Goal: Task Accomplishment & Management: Use online tool/utility

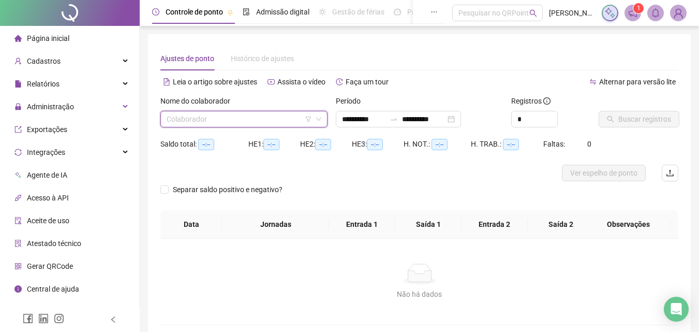
click at [236, 123] on input "search" at bounding box center [239, 119] width 145 height 16
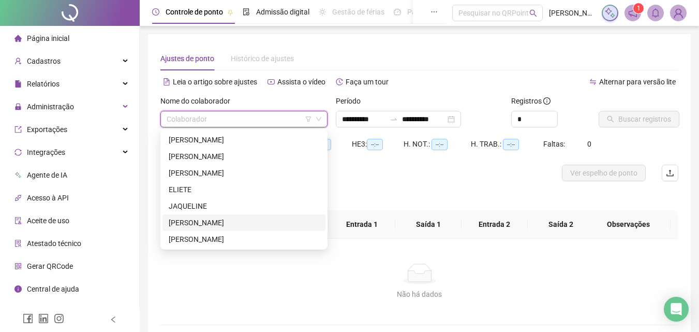
click at [233, 218] on div "[PERSON_NAME]" at bounding box center [244, 222] width 151 height 11
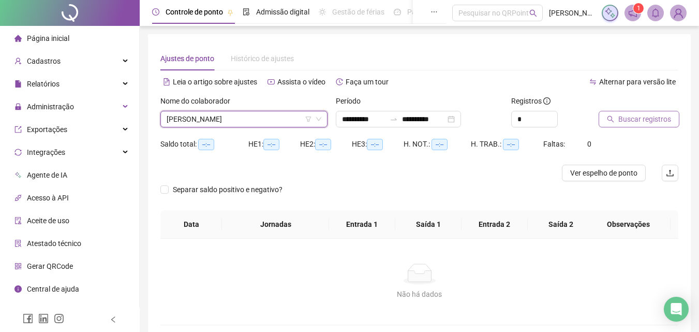
click at [604, 117] on button "Buscar registros" at bounding box center [638, 119] width 81 height 17
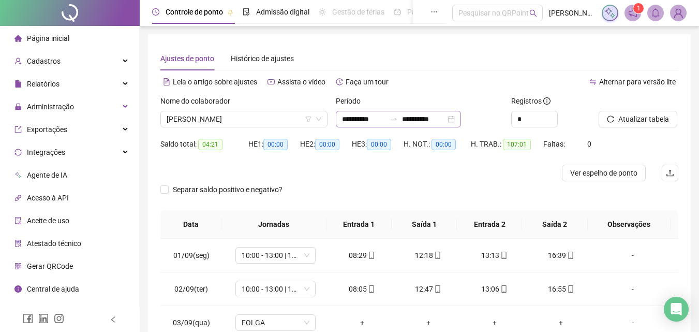
click at [402, 117] on div at bounding box center [393, 119] width 17 height 8
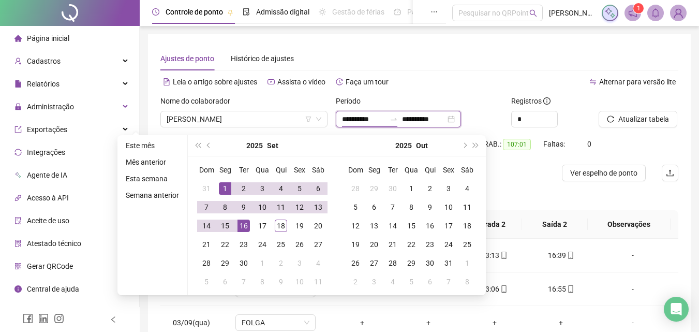
click at [415, 116] on input "**********" at bounding box center [423, 118] width 43 height 11
type input "**********"
click at [277, 223] on div "18" at bounding box center [281, 225] width 12 height 12
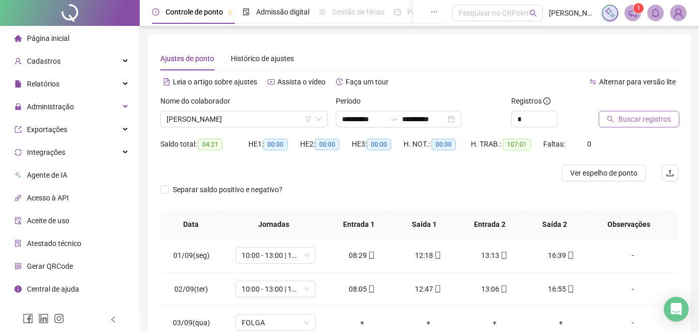
click at [634, 122] on span "Buscar registros" at bounding box center [644, 118] width 53 height 11
click at [224, 132] on div "Nome do colaborador [PERSON_NAME]" at bounding box center [243, 115] width 175 height 40
click at [231, 119] on span "[PERSON_NAME]" at bounding box center [244, 119] width 155 height 16
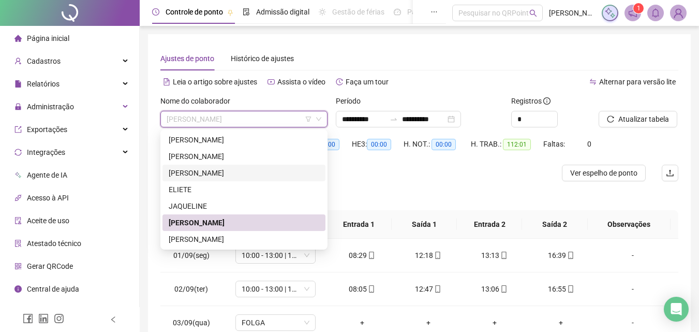
click at [211, 175] on div "[PERSON_NAME]" at bounding box center [244, 172] width 151 height 11
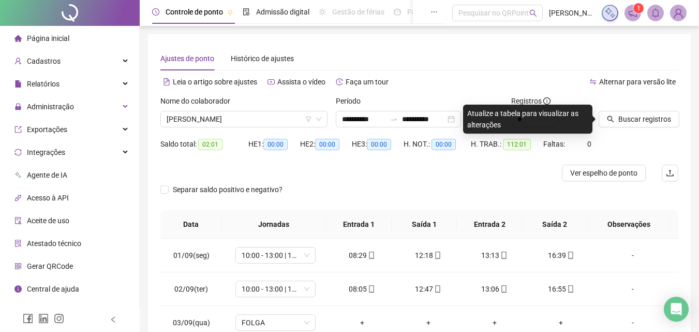
click at [607, 98] on label at bounding box center [602, 100] width 8 height 11
click at [582, 109] on div "Atualize a tabela para visualizar as alterações" at bounding box center [527, 118] width 129 height 29
click at [566, 79] on div "Alternar para versão lite" at bounding box center [548, 81] width 259 height 17
click at [223, 114] on span "[PERSON_NAME]" at bounding box center [244, 119] width 155 height 16
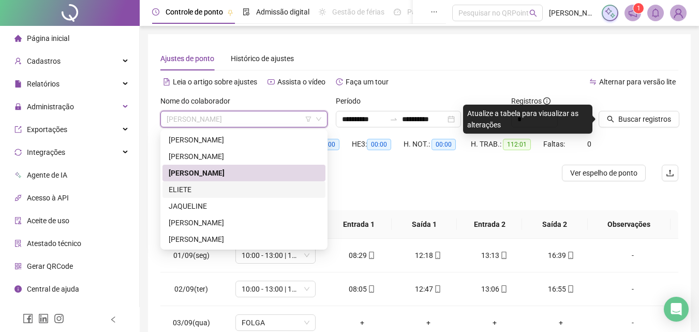
drag, startPoint x: 205, startPoint y: 191, endPoint x: 204, endPoint y: 185, distance: 6.3
click at [205, 191] on div "ELIETE" at bounding box center [244, 189] width 151 height 11
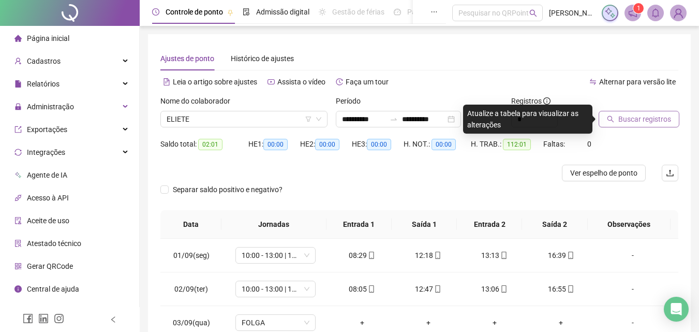
click at [624, 116] on span "Buscar registros" at bounding box center [644, 118] width 53 height 11
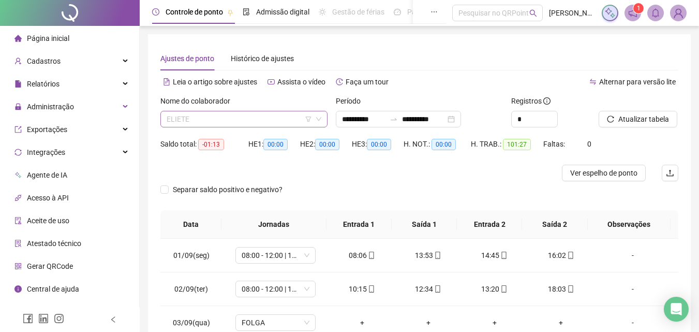
click at [249, 126] on span "ELIETE" at bounding box center [244, 119] width 155 height 16
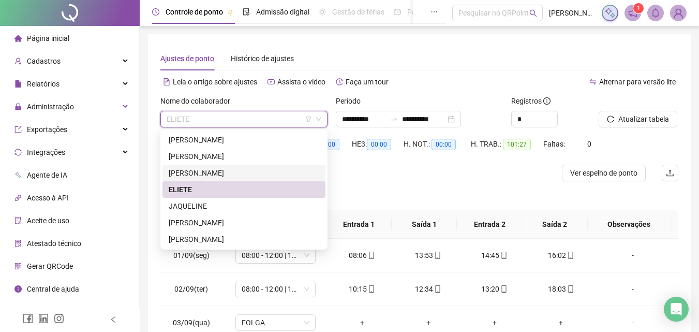
click at [221, 167] on div "[PERSON_NAME]" at bounding box center [244, 172] width 151 height 11
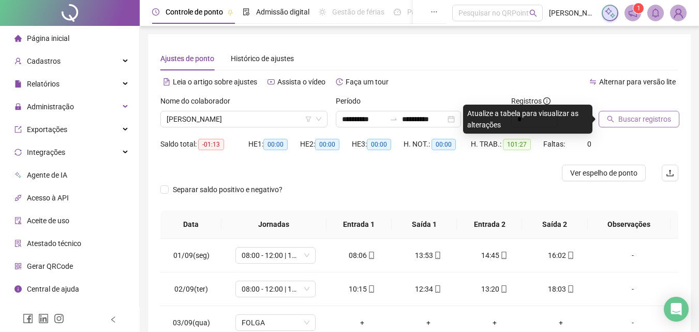
click at [666, 119] on span "Buscar registros" at bounding box center [644, 118] width 53 height 11
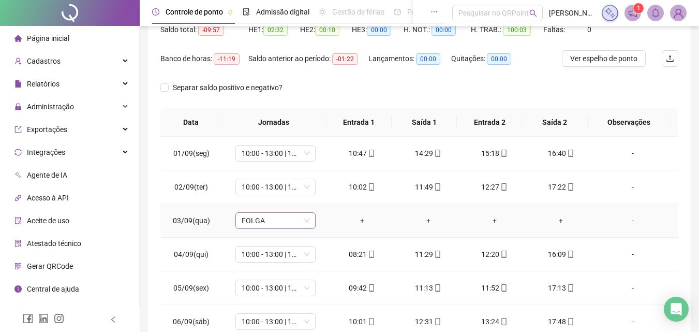
scroll to position [94, 0]
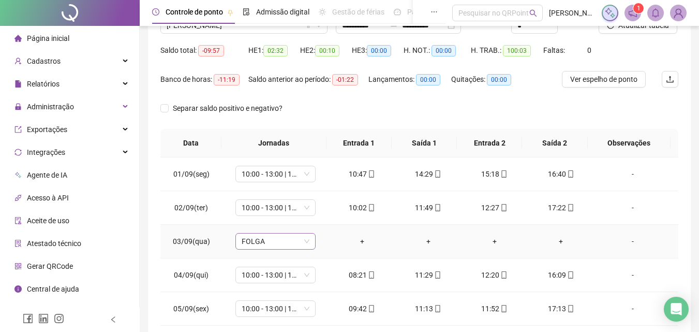
click at [304, 245] on span "FOLGA" at bounding box center [276, 241] width 68 height 16
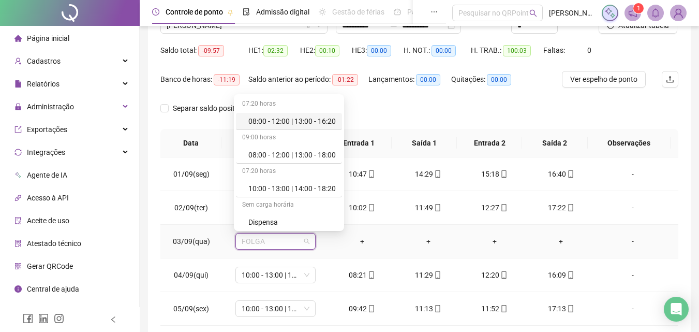
click at [314, 125] on div "08:00 - 12:00 | 13:00 - 16:20" at bounding box center [291, 120] width 87 height 11
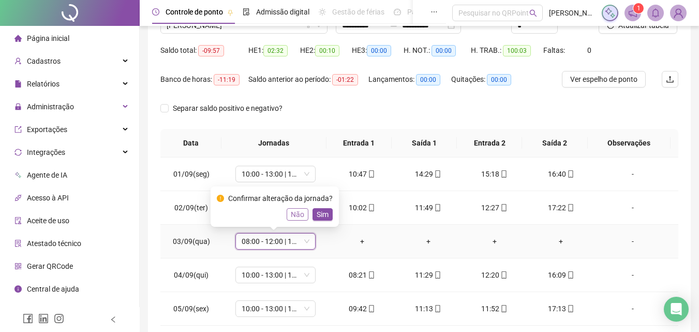
click at [299, 214] on span "Não" at bounding box center [297, 213] width 13 height 11
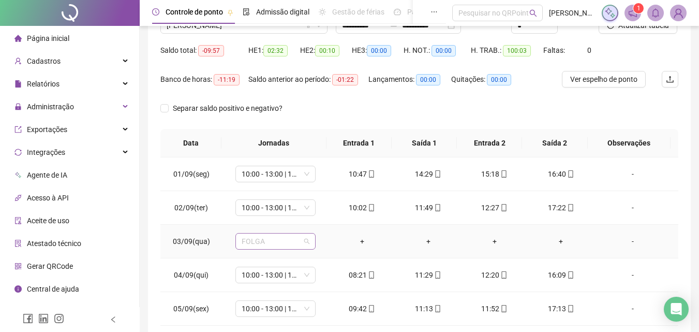
click at [300, 246] on span "FOLGA" at bounding box center [276, 241] width 68 height 16
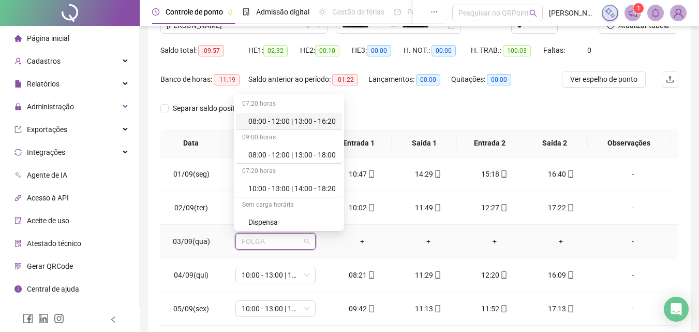
click at [358, 243] on div "+" at bounding box center [362, 240] width 50 height 11
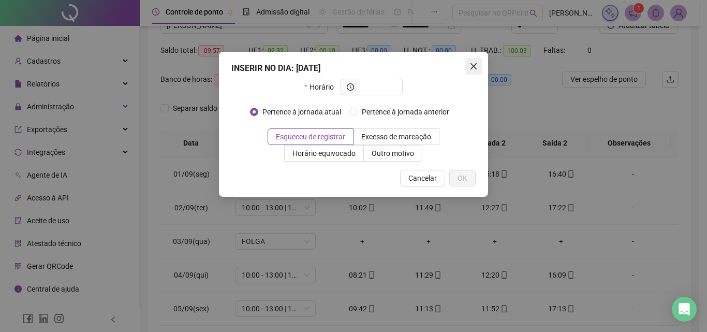
click at [473, 69] on icon "close" at bounding box center [473, 66] width 8 height 8
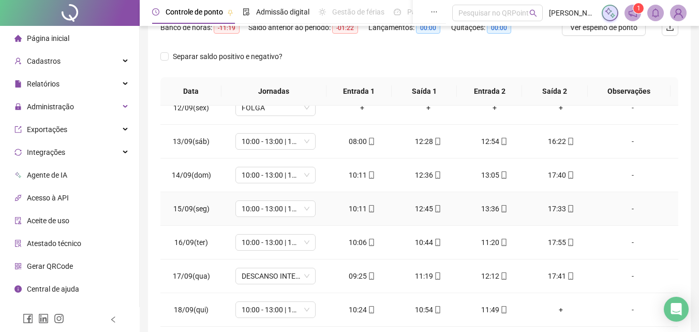
scroll to position [197, 0]
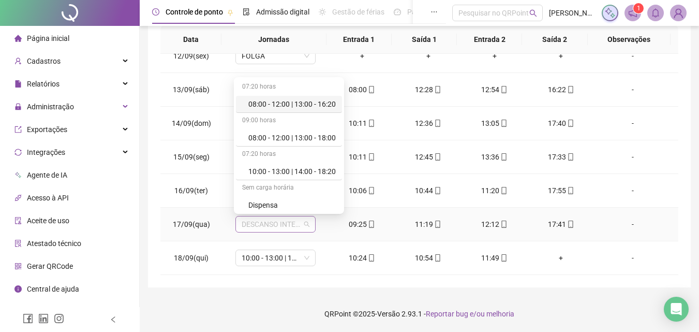
click at [303, 223] on span "DESCANSO INTER-JORNADA" at bounding box center [276, 224] width 68 height 16
click at [364, 283] on div "**********" at bounding box center [419, 62] width 543 height 450
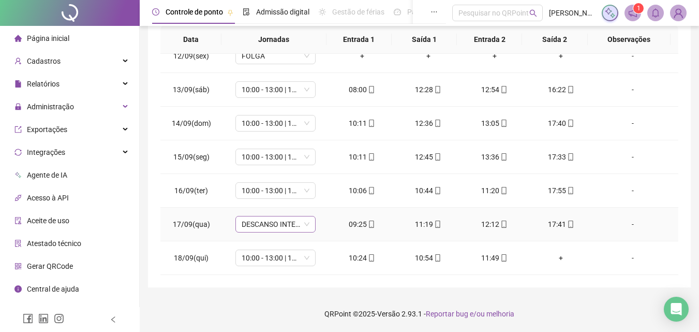
click at [305, 228] on span "DESCANSO INTER-JORNADA" at bounding box center [276, 224] width 68 height 16
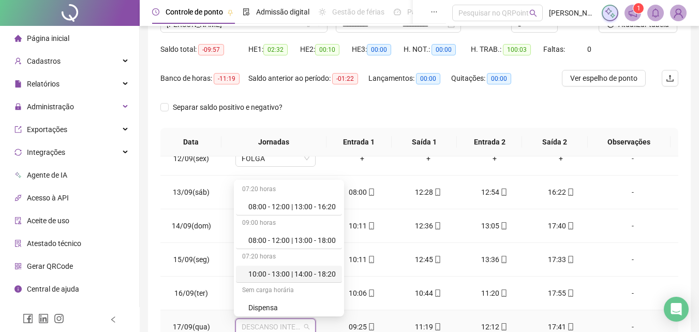
scroll to position [94, 0]
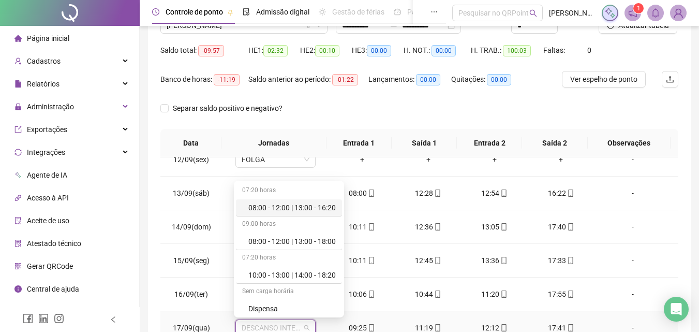
click at [299, 208] on div "08:00 - 12:00 | 13:00 - 16:20" at bounding box center [291, 207] width 87 height 11
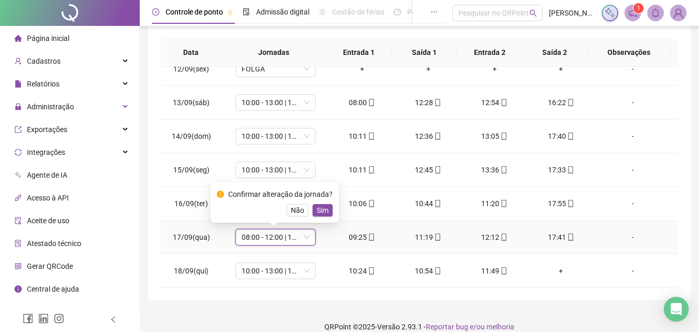
scroll to position [197, 0]
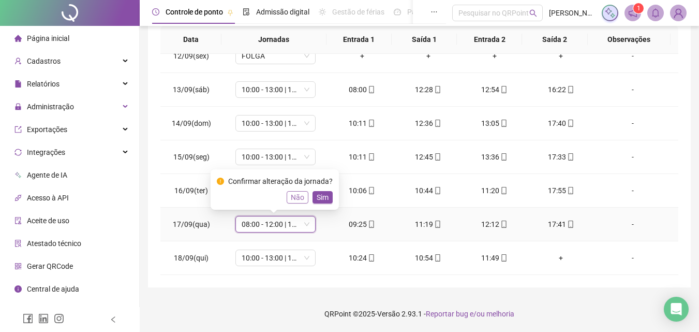
click at [296, 197] on span "Não" at bounding box center [297, 196] width 13 height 11
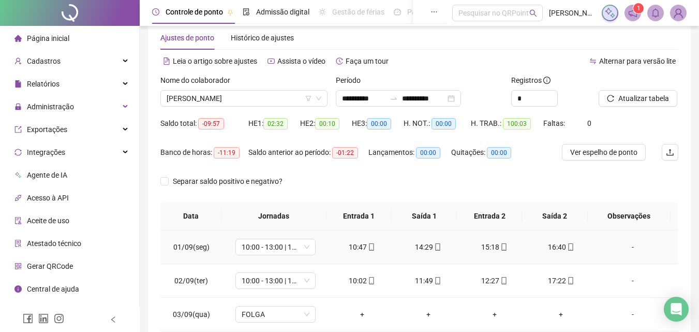
scroll to position [0, 0]
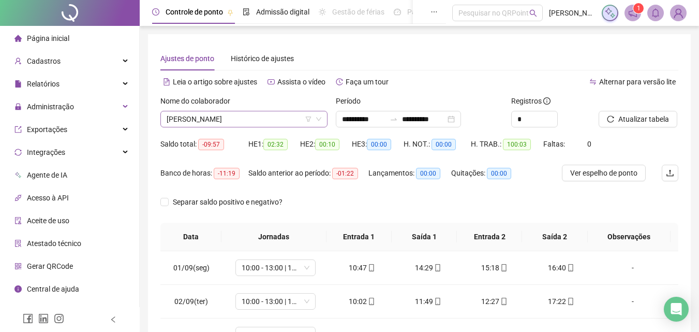
click at [277, 117] on span "[PERSON_NAME]" at bounding box center [244, 119] width 155 height 16
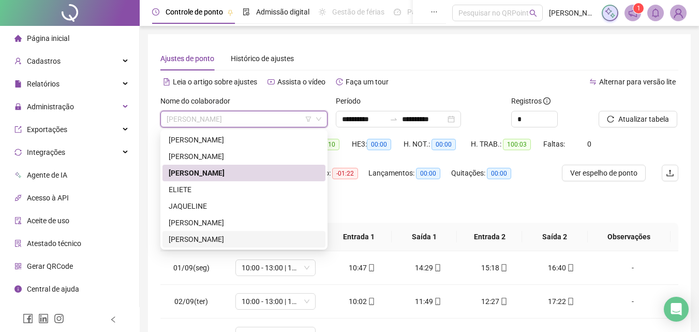
click at [223, 235] on div "[PERSON_NAME]" at bounding box center [244, 238] width 151 height 11
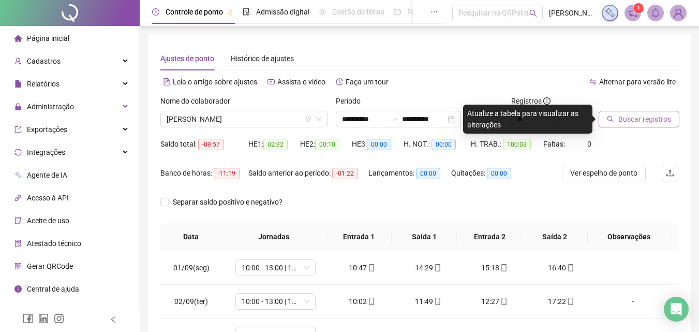
click at [648, 121] on span "Buscar registros" at bounding box center [644, 118] width 53 height 11
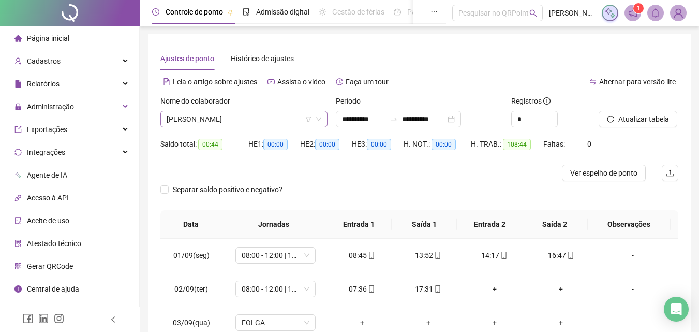
click at [275, 115] on span "[PERSON_NAME]" at bounding box center [244, 119] width 155 height 16
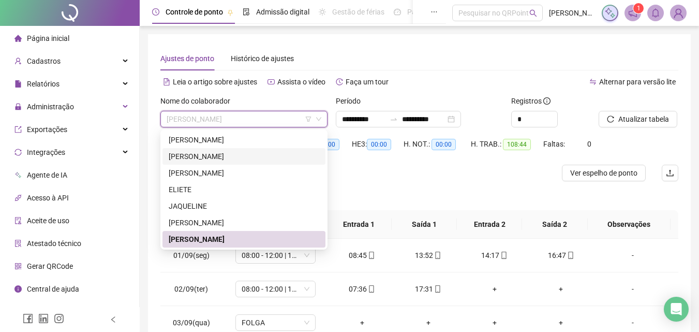
click at [228, 161] on div "[PERSON_NAME]" at bounding box center [244, 156] width 151 height 11
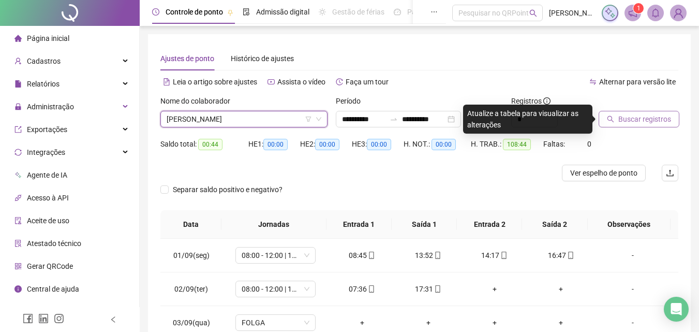
click at [661, 119] on span "Buscar registros" at bounding box center [644, 118] width 53 height 11
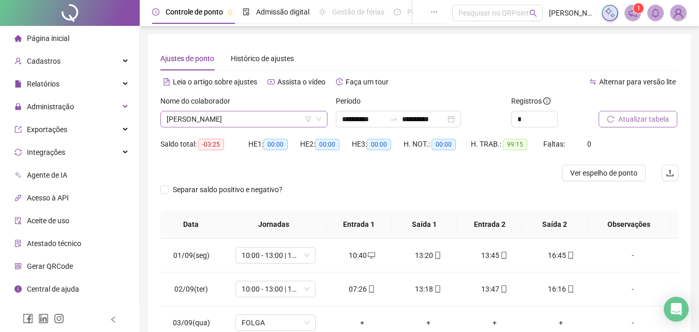
click at [239, 114] on span "[PERSON_NAME]" at bounding box center [244, 119] width 155 height 16
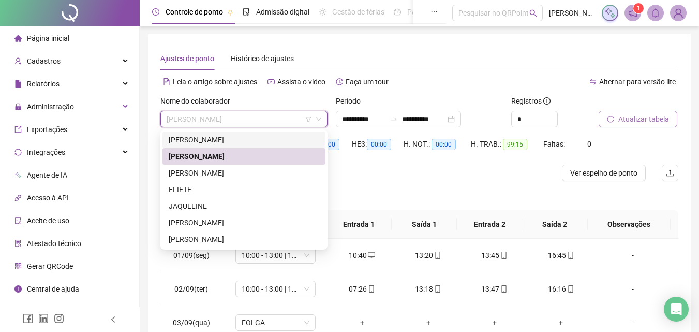
click at [223, 136] on div "[PERSON_NAME]" at bounding box center [244, 139] width 151 height 11
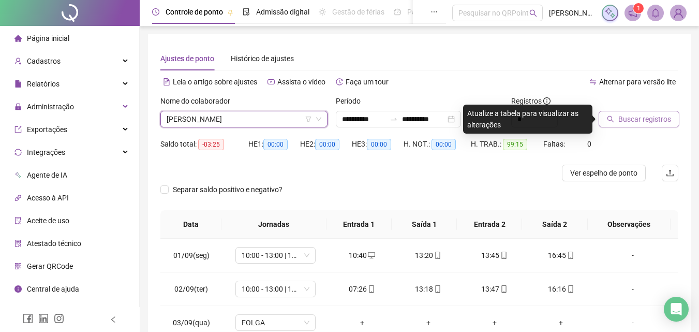
click at [628, 120] on span "Buscar registros" at bounding box center [644, 118] width 53 height 11
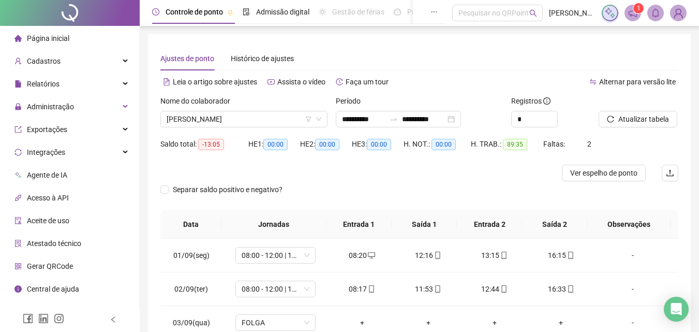
click at [262, 126] on span "[PERSON_NAME]" at bounding box center [244, 119] width 155 height 16
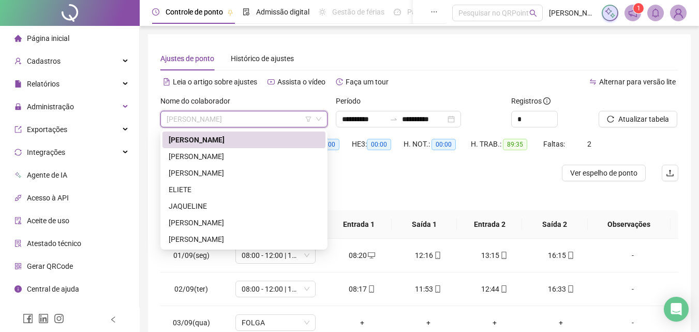
click at [416, 79] on div "Leia o artigo sobre ajustes Assista o vídeo Faça um tour" at bounding box center [289, 81] width 259 height 17
